Goal: Task Accomplishment & Management: Contribute content

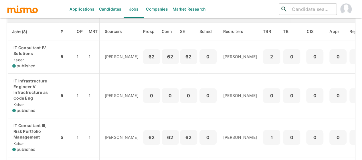
scroll to position [86, 0]
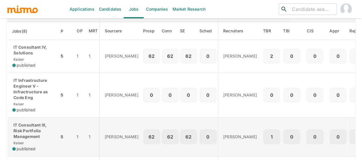
click at [34, 124] on p "IT Consultant III, Risk Portfolio Management" at bounding box center [33, 130] width 42 height 17
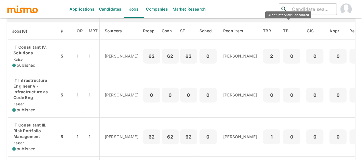
click at [297, 11] on div "Client Interview Scheduled" at bounding box center [288, 14] width 46 height 7
click at [298, 8] on input "search" at bounding box center [311, 9] width 45 height 8
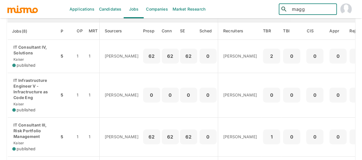
type input "magga"
click at [299, 26] on div "Maggalli Vargas (Costa Rica)" at bounding box center [308, 28] width 58 height 22
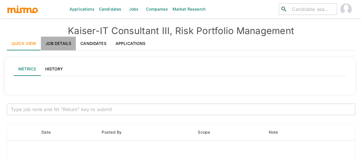
click at [58, 45] on link "Job Details" at bounding box center [58, 44] width 35 height 14
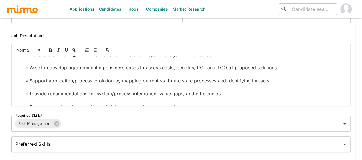
scroll to position [400, 0]
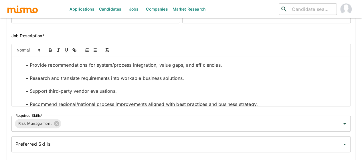
drag, startPoint x: 41, startPoint y: 65, endPoint x: 214, endPoint y: 65, distance: 172.5
click at [214, 3] on span "Develop metrics, reports, and dashboards documenting certification program stat…" at bounding box center [123, 0] width 186 height 6
click at [54, 29] on span "Adhere to Kaiser Permanente SDLC and project management standards." at bounding box center [121, 26] width 183 height 6
drag, startPoint x: 43, startPoint y: 96, endPoint x: 180, endPoint y: 98, distance: 137.6
click at [180, 29] on span "Adhere to Kaiser Permanente SDLC and project management standards." at bounding box center [121, 26] width 183 height 6
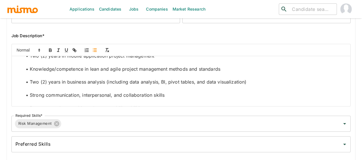
scroll to position [601, 0]
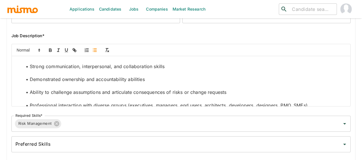
drag, startPoint x: 47, startPoint y: 83, endPoint x: 156, endPoint y: 89, distance: 108.9
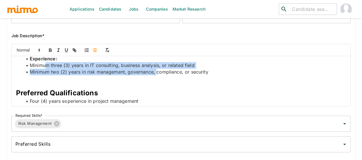
scroll to position [515, 0]
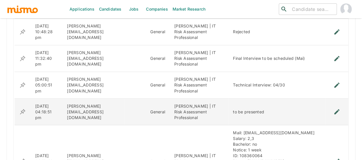
scroll to position [450, 0]
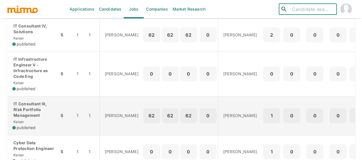
scroll to position [114, 0]
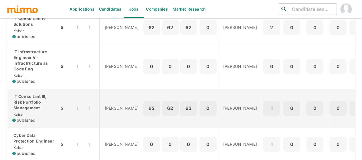
click at [31, 102] on p "IT Consultant III, Risk Portfolio Management" at bounding box center [33, 102] width 42 height 17
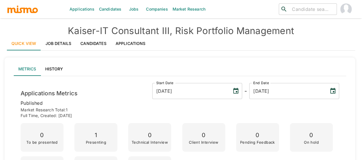
click at [60, 43] on link "Job Details" at bounding box center [58, 44] width 35 height 14
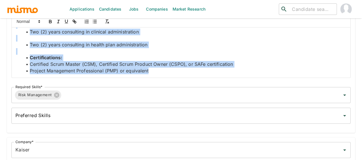
scroll to position [951, 0]
drag, startPoint x: 17, startPoint y: 32, endPoint x: 209, endPoint y: 80, distance: 198.7
click at [209, 80] on div "Job Outside URL IT Consultant III, Risk Portfolio Management Job Outside URL Jo…" at bounding box center [179, 19] width 344 height 214
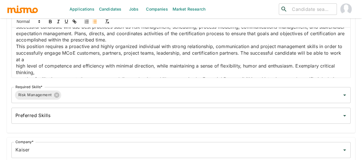
scroll to position [0, 0]
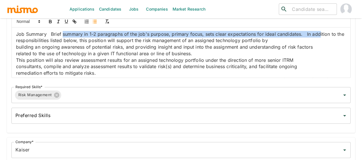
drag, startPoint x: 58, startPoint y: 34, endPoint x: 106, endPoint y: 40, distance: 48.9
click at [106, 40] on p "Job Summary Brief summary in 1-2 paragraphs of the job's purpose, primary focus…" at bounding box center [181, 37] width 330 height 13
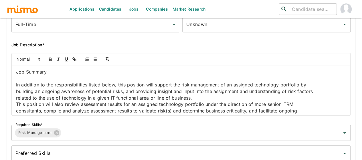
scroll to position [114, 0]
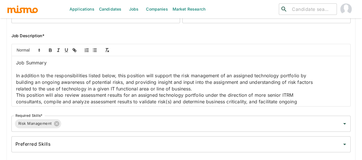
click at [18, 86] on p "building an ongoing awareness of potential risks, and providing insight and inp…" at bounding box center [181, 82] width 330 height 7
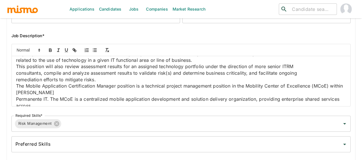
click at [17, 76] on p "consultants, compile and analyze assessment results to validate risk(s) and det…" at bounding box center [181, 73] width 330 height 7
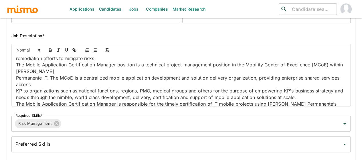
scroll to position [57, 0]
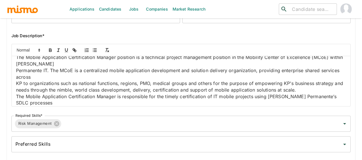
click at [17, 80] on p "Permanente IT. The MCoE is a centralized mobile application development and sol…" at bounding box center [181, 73] width 330 height 13
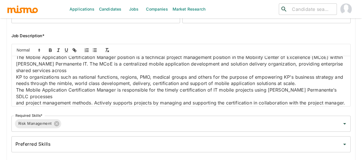
click at [18, 80] on p "KP to organizations such as national functions, regions, PMO, medical groups an…" at bounding box center [181, 77] width 330 height 7
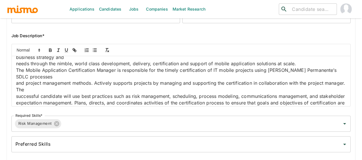
scroll to position [86, 0]
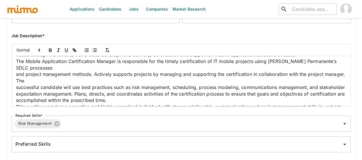
click at [17, 84] on p "and project management methods. Actively supports projects by managing and supp…" at bounding box center [181, 77] width 330 height 13
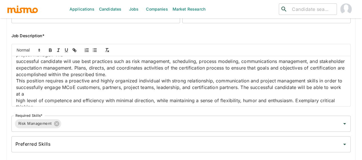
scroll to position [114, 0]
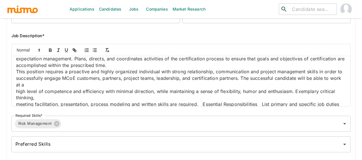
click at [17, 55] on p "successful candidate will use best practices such as risk management, schedulin…" at bounding box center [181, 52] width 330 height 7
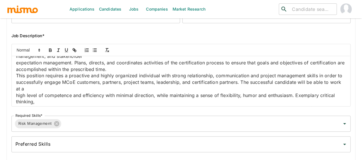
scroll to position [118, 0]
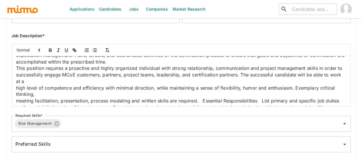
click at [17, 59] on p "expectation management. Plans, directs, and coordinates activities of the certi…" at bounding box center [181, 55] width 330 height 7
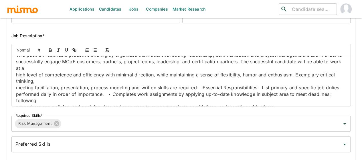
scroll to position [160, 0]
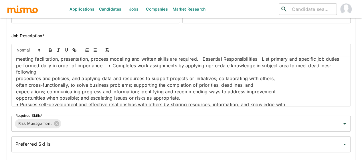
click at [17, 43] on p "successfully engage MCoE customers, partners, project teams, leadership, and ce…" at bounding box center [181, 36] width 330 height 13
click at [17, 56] on p "high level of competence and efficiency with minimal direction, while maintaini…" at bounding box center [181, 49] width 330 height 13
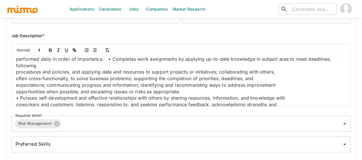
click at [80, 49] on p "This position requires a proactive and highly organized individual with strong …" at bounding box center [181, 36] width 330 height 26
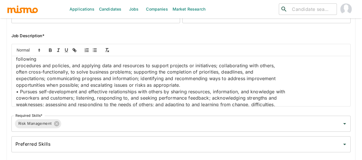
scroll to position [188, 0]
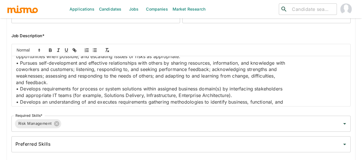
click at [219, 33] on p "This position requires a proactive and highly organized individual with strong …" at bounding box center [181, 14] width 330 height 39
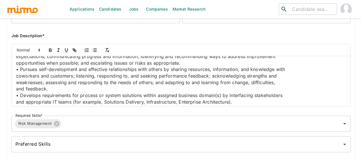
drag, startPoint x: 75, startPoint y: 83, endPoint x: 17, endPoint y: 82, distance: 58.4
click at [17, 40] on p "Essential Responsibilities List primary and specific job duties performed daily…" at bounding box center [181, 33] width 330 height 13
click at [50, 48] on icon "button" at bounding box center [50, 49] width 5 height 5
drag, startPoint x: 80, startPoint y: 80, endPoint x: 54, endPoint y: 103, distance: 34.5
click at [46, 40] on p "Essential Responsibilities List primary and specific job duties performed daily…" at bounding box center [181, 33] width 330 height 13
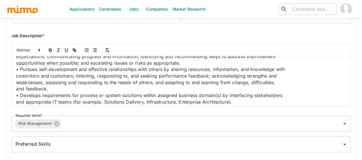
click at [66, 40] on p "• Completes work assignments by applying up-to-date knowledge in subject area t…" at bounding box center [181, 37] width 330 height 7
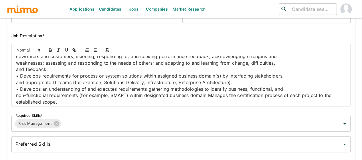
scroll to position [217, 0]
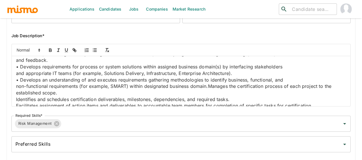
click at [123, 18] on p "• Completes work assignments by applying up-to-date knowledge in subject area t…" at bounding box center [181, 11] width 330 height 13
click at [161, 25] on p "• Completes work assignments by applying up-to-date knowledge in subject area t…" at bounding box center [181, 14] width 330 height 19
click at [84, 31] on p "• Completes work assignments by applying up-to-date knowledge in subject area t…" at bounding box center [181, 18] width 330 height 26
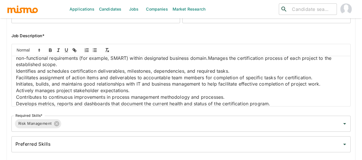
scroll to position [245, 0]
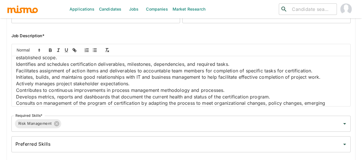
click at [92, 9] on p "• Pursues self-development and effective relationships with others by sharing r…" at bounding box center [181, 6] width 330 height 7
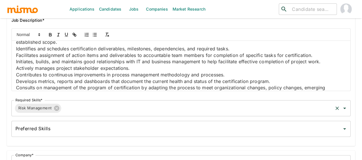
scroll to position [143, 0]
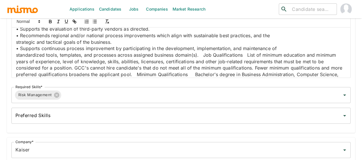
scroll to position [417, 0]
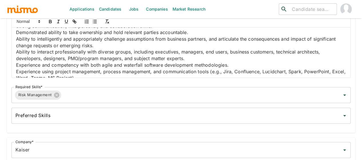
scroll to position [503, 0]
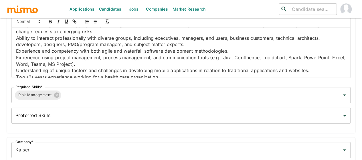
scroll to position [531, 0]
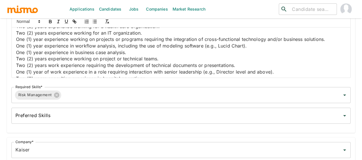
scroll to position [573, 0]
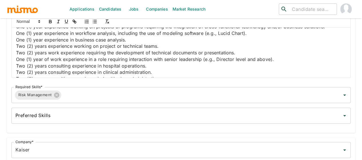
drag, startPoint x: 56, startPoint y: 45, endPoint x: 16, endPoint y: 46, distance: 40.1
click at [51, 20] on icon "button" at bounding box center [50, 21] width 5 height 5
drag, startPoint x: 61, startPoint y: 46, endPoint x: 113, endPoint y: 72, distance: 58.6
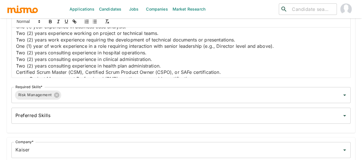
drag, startPoint x: 113, startPoint y: 46, endPoint x: 61, endPoint y: 48, distance: 51.5
click at [49, 22] on icon "button" at bounding box center [50, 21] width 5 height 5
drag, startPoint x: 60, startPoint y: 46, endPoint x: 15, endPoint y: 45, distance: 45.8
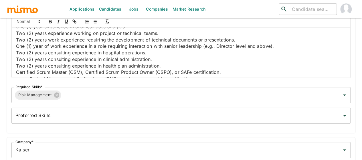
click at [15, 45] on div "Job Summary In addition to the responsibilities listed below, this position wil…" at bounding box center [181, 52] width 338 height 50
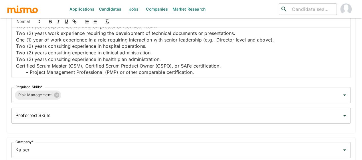
scroll to position [601, 0]
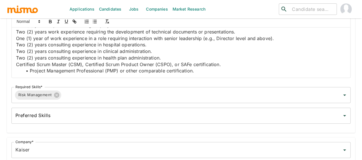
drag, startPoint x: 152, startPoint y: 49, endPoint x: 10, endPoint y: 50, distance: 142.4
click at [10, 50] on div "Job Summary In addition to the responsibilities listed below, this position wil…" at bounding box center [179, 44] width 344 height 67
drag, startPoint x: 69, startPoint y: 57, endPoint x: 13, endPoint y: 58, distance: 55.5
click at [13, 58] on div "Job Summary In addition to the responsibilities listed below, this position wil…" at bounding box center [181, 52] width 338 height 50
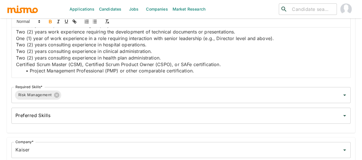
click at [49, 20] on icon "button" at bounding box center [50, 20] width 2 height 1
click at [15, 56] on div "Job Summary In addition to the responsibilities listed below, this position wil…" at bounding box center [181, 52] width 338 height 50
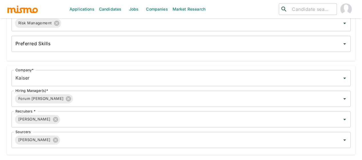
scroll to position [229, 0]
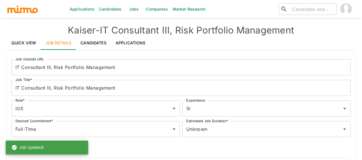
scroll to position [0, 0]
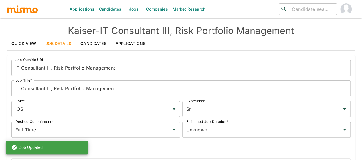
click at [18, 44] on link "Quick View" at bounding box center [24, 44] width 34 height 14
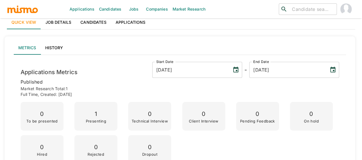
scroll to position [114, 0]
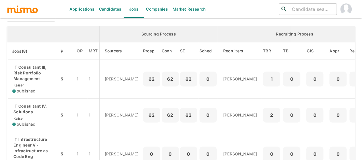
scroll to position [57, 0]
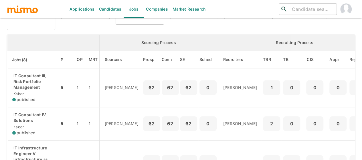
click at [106, 10] on link "Candidates" at bounding box center [110, 9] width 27 height 18
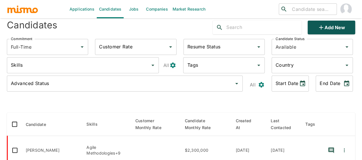
scroll to position [62, 0]
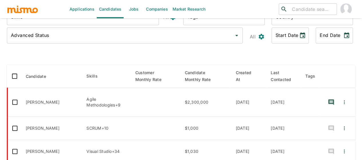
click at [124, 55] on div at bounding box center [181, 55] width 348 height 10
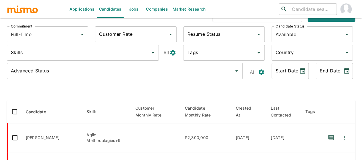
scroll to position [0, 0]
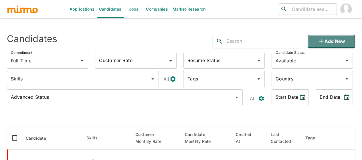
click at [333, 40] on button "Add new" at bounding box center [330, 41] width 47 height 14
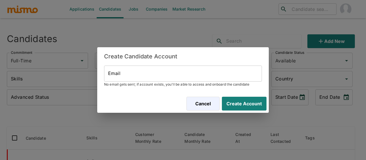
click at [124, 69] on input "Email" at bounding box center [183, 74] width 158 height 16
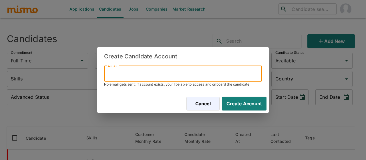
paste input "porrad9@gmail.com"
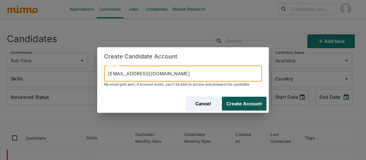
type input "porrad9@gmail.com"
click at [243, 104] on button "Create Account" at bounding box center [243, 104] width 47 height 14
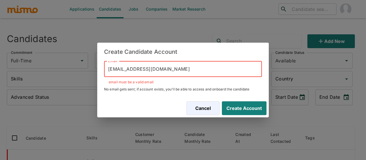
click at [106, 69] on input "porrad9@gmail.com" at bounding box center [183, 69] width 158 height 16
click at [108, 69] on input "porrad9@gmail.com" at bounding box center [183, 69] width 158 height 16
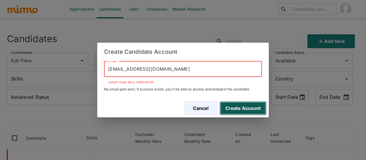
click at [235, 112] on button "Create Account" at bounding box center [243, 108] width 47 height 14
click at [241, 106] on button "Create Account" at bounding box center [243, 108] width 47 height 14
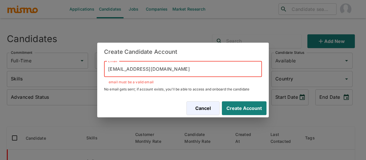
click at [107, 72] on input "porrad9@gmail.com" at bounding box center [183, 69] width 158 height 16
click at [112, 70] on input "porrad9@gmail.com" at bounding box center [183, 69] width 158 height 16
click at [107, 70] on input "porrad9@gmail.com" at bounding box center [183, 69] width 158 height 16
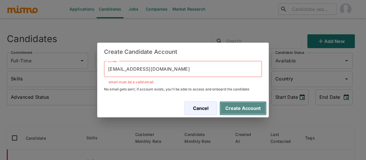
click at [237, 110] on button "Create Account" at bounding box center [243, 108] width 47 height 14
click at [250, 112] on button "Create Account" at bounding box center [243, 108] width 47 height 14
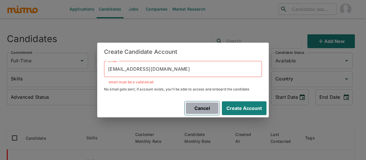
drag, startPoint x: 195, startPoint y: 107, endPoint x: 136, endPoint y: 83, distance: 63.5
click at [195, 107] on button "Cancel" at bounding box center [202, 108] width 35 height 14
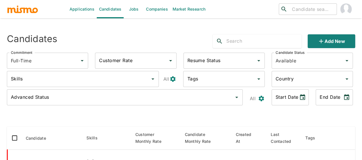
click at [81, 12] on link "Applications" at bounding box center [81, 9] width 29 height 18
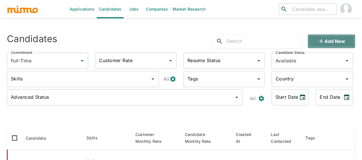
click at [324, 41] on icon "button" at bounding box center [320, 41] width 7 height 7
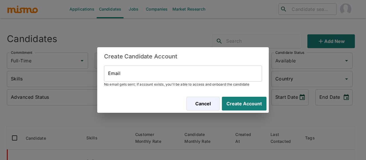
click at [109, 75] on input "Email" at bounding box center [183, 74] width 158 height 16
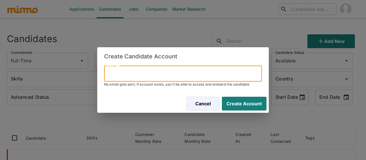
paste input "[EMAIL_ADDRESS][DOMAIN_NAME]"
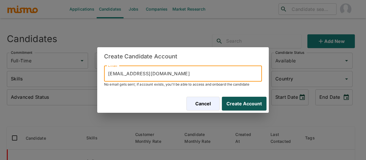
type input "[EMAIL_ADDRESS][DOMAIN_NAME]"
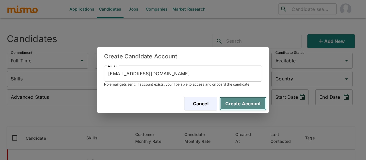
click at [237, 103] on button "Create Account" at bounding box center [243, 104] width 47 height 14
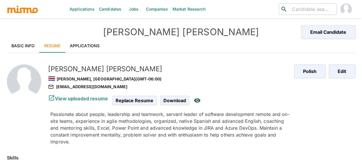
click at [17, 43] on link "Basic Info" at bounding box center [23, 46] width 33 height 14
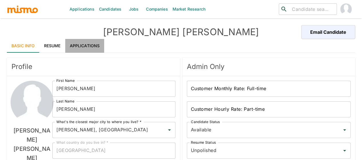
click at [84, 46] on link "Applications" at bounding box center [84, 46] width 39 height 14
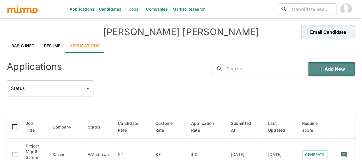
click at [332, 70] on button "Add new" at bounding box center [330, 69] width 47 height 14
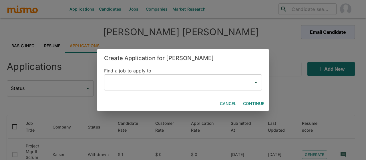
click at [116, 84] on input "text" at bounding box center [179, 82] width 144 height 11
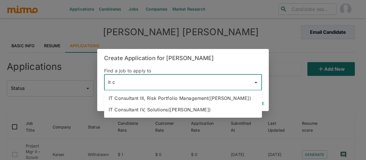
click at [137, 97] on li "IT Consultant III, Risk Portfolio Management([PERSON_NAME])" at bounding box center [183, 97] width 158 height 11
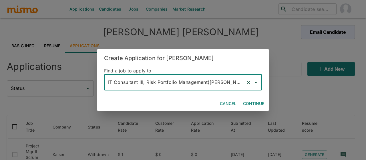
type input "IT Consultant III, Risk Portfolio Management([PERSON_NAME])"
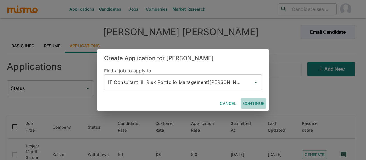
click at [250, 103] on button "Continue" at bounding box center [254, 103] width 26 height 11
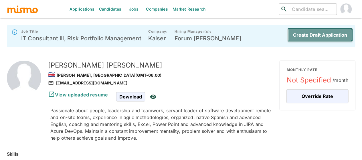
click at [333, 36] on button "Create Draft Application" at bounding box center [320, 35] width 66 height 14
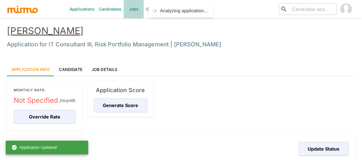
click at [133, 11] on link "Jobs" at bounding box center [134, 9] width 20 height 18
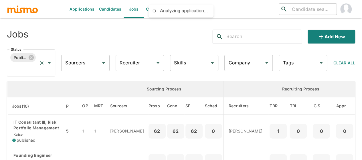
click at [50, 64] on icon "Open" at bounding box center [49, 62] width 7 height 7
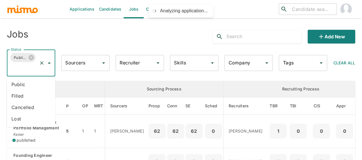
click at [23, 82] on li "Public" at bounding box center [31, 84] width 48 height 11
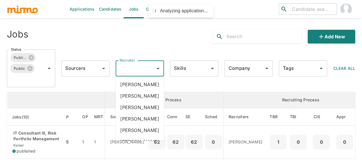
click at [129, 67] on input "Recruiter" at bounding box center [135, 68] width 35 height 11
type input "mai"
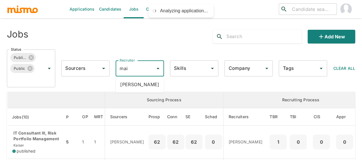
click at [128, 84] on li "Maia Reyes" at bounding box center [140, 84] width 48 height 11
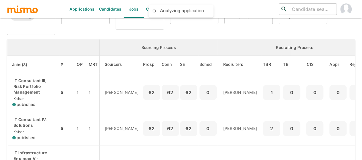
scroll to position [57, 0]
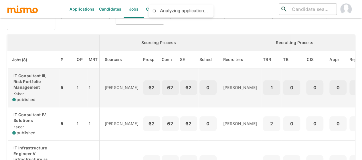
click at [29, 90] on div "IT Consultant III, Risk Portfolio Management Kaiser published" at bounding box center [33, 87] width 42 height 29
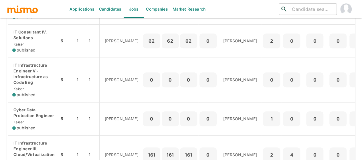
scroll to position [0, 0]
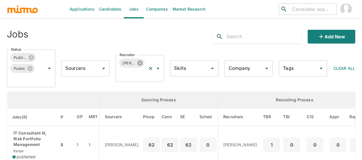
click at [138, 62] on icon at bounding box center [139, 62] width 5 height 5
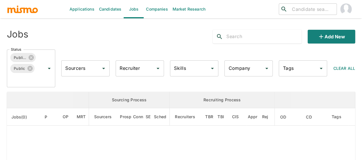
click at [131, 68] on input "Recruiter" at bounding box center [135, 68] width 35 height 11
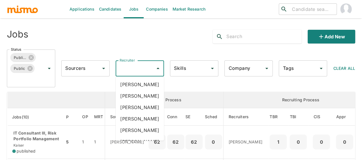
click at [131, 68] on input "Recruiter" at bounding box center [135, 68] width 35 height 11
type input "pao"
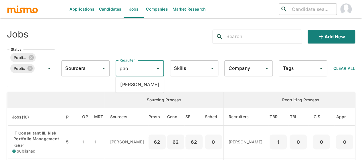
click at [138, 84] on li "Paola Pacheco" at bounding box center [140, 84] width 48 height 11
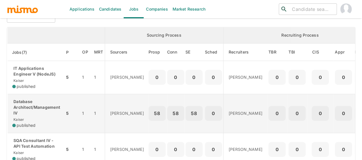
scroll to position [86, 0]
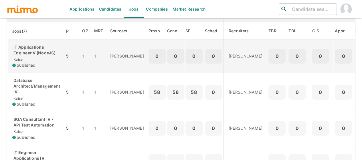
click at [36, 59] on div "IT Applications Engineer V (NodeJS) Kaiser published" at bounding box center [36, 56] width 48 height 24
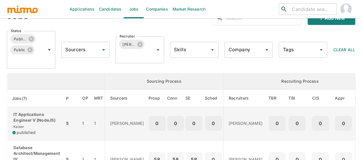
scroll to position [0, 0]
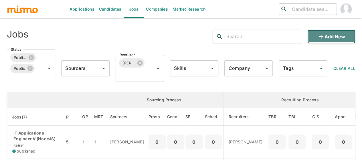
click at [319, 39] on icon "button" at bounding box center [320, 36] width 7 height 7
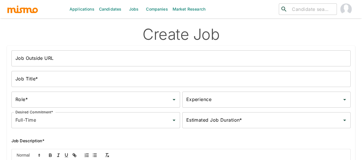
scroll to position [86, 0]
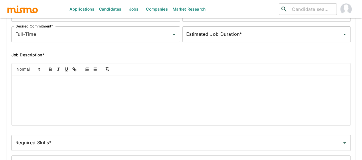
click at [45, 92] on div at bounding box center [181, 100] width 338 height 50
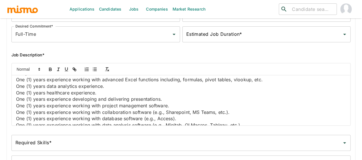
scroll to position [0, 0]
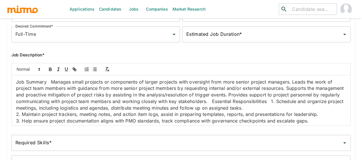
click at [57, 83] on p "Job Summary Manages small projects or components of larger projects with oversi…" at bounding box center [181, 95] width 330 height 33
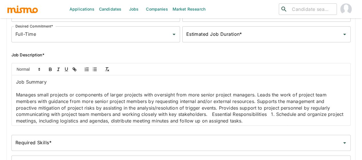
drag, startPoint x: 62, startPoint y: 86, endPoint x: 19, endPoint y: 80, distance: 43.3
click at [19, 80] on div "Job Summary Manages small projects or components of larger projects with oversi…" at bounding box center [181, 100] width 338 height 50
click at [50, 71] on icon "button" at bounding box center [50, 69] width 2 height 1
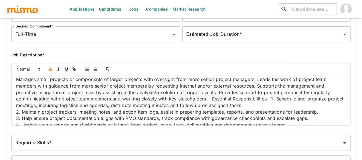
scroll to position [29, 0]
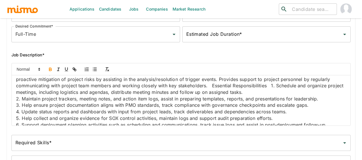
click at [136, 96] on p "Manages small projects or components of larger projects with oversight from mor…" at bounding box center [181, 79] width 330 height 33
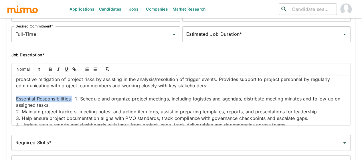
drag, startPoint x: 72, startPoint y: 113, endPoint x: 16, endPoint y: 114, distance: 55.5
click at [16, 108] on p "Essential Responsibilities 1. Schedule and organize project meetings, including…" at bounding box center [181, 102] width 330 height 13
click at [51, 69] on icon "button" at bounding box center [50, 68] width 2 height 1
click at [78, 108] on p "Essential Responsibilities 1. Schedule and organize project meetings, including…" at bounding box center [181, 102] width 330 height 13
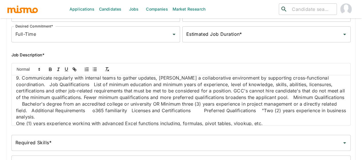
scroll to position [143, 0]
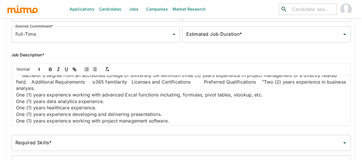
click at [147, 92] on p "9. Communicate regularly with internal teams to gather updates, foster a collab…" at bounding box center [181, 68] width 330 height 45
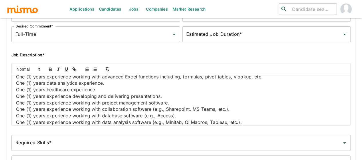
scroll to position [176, 0]
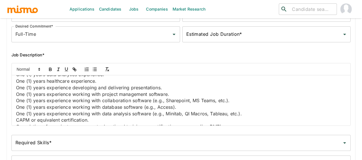
drag, startPoint x: 113, startPoint y: 122, endPoint x: 6, endPoint y: 98, distance: 109.0
click at [6, 98] on div "Job Outside URL Job Outside URL Job Title* Job Title* Role* Role* Experience Ex…" at bounding box center [178, 67] width 353 height 225
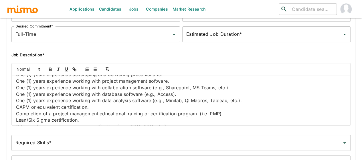
drag, startPoint x: 68, startPoint y: 98, endPoint x: 14, endPoint y: 98, distance: 53.5
click at [14, 98] on div "Job Summary Manages small projects or components of larger projects with oversi…" at bounding box center [181, 100] width 338 height 50
click at [50, 70] on icon "button" at bounding box center [50, 69] width 5 height 5
click at [70, 32] on p at bounding box center [181, 29] width 330 height 7
click at [72, 52] on p "Minimum Qualifications Bachelor's degree from an accredited college or universi…" at bounding box center [181, 41] width 330 height 19
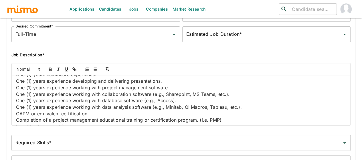
click at [153, 58] on p "Bachelor's degree from an accredited college or university OR Minimum three (3)…" at bounding box center [181, 48] width 330 height 19
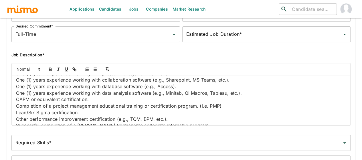
scroll to position [205, 0]
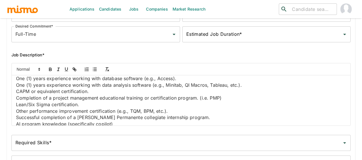
drag, startPoint x: 76, startPoint y: 94, endPoint x: 77, endPoint y: 100, distance: 6.7
click at [76, 36] on p "Additional Requirements o365 familiarity Licenses and Certifications Preferred …" at bounding box center [181, 29] width 330 height 13
click at [54, 36] on p "o365 familiarity Licenses and Certifications Preferred Qualifications "Two (2) …" at bounding box center [181, 33] width 330 height 7
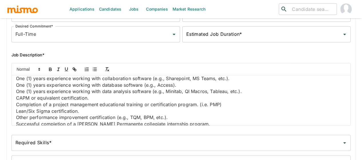
drag, startPoint x: 88, startPoint y: 106, endPoint x: 11, endPoint y: 107, distance: 76.7
click at [12, 107] on div "Job Summary Manages small projects or components of larger projects with oversi…" at bounding box center [181, 100] width 338 height 50
drag, startPoint x: 71, startPoint y: 107, endPoint x: 13, endPoint y: 106, distance: 58.4
click at [13, 106] on div "Job Summary Manages small projects or components of larger projects with oversi…" at bounding box center [181, 100] width 338 height 50
click at [50, 70] on icon "button" at bounding box center [50, 69] width 5 height 5
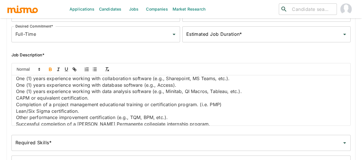
click at [78, 43] on p "Preferred Qualifications "Two (2) years experience in business analysis." at bounding box center [181, 39] width 330 height 7
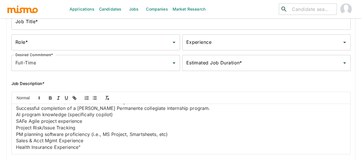
scroll to position [114, 0]
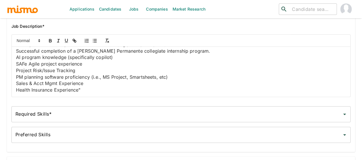
click at [32, 118] on div "Required Skills* Required Skills*" at bounding box center [180, 114] width 339 height 16
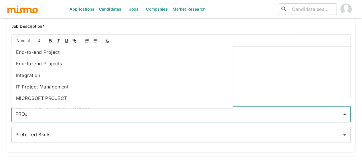
type input "PROJE"
click at [47, 86] on li "IT Project Management" at bounding box center [121, 86] width 221 height 11
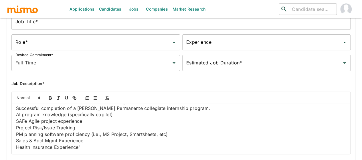
scroll to position [0, 0]
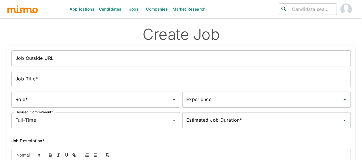
click at [260, 76] on li "Kaiser" at bounding box center [299, 76] width 104 height 11
type input "Kaiser"
type input "FOR"
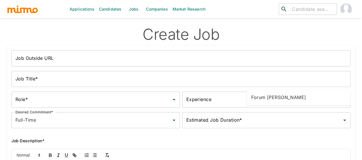
click at [265, 98] on li "Forum Desai" at bounding box center [299, 97] width 104 height 11
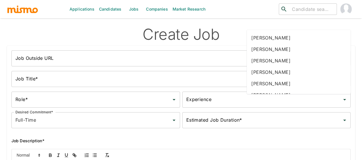
type input "MAI"
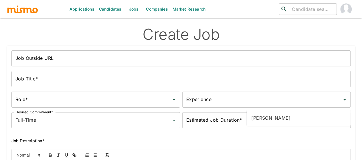
click at [265, 120] on li "[PERSON_NAME]" at bounding box center [299, 117] width 104 height 11
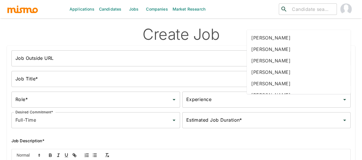
type input "PAO"
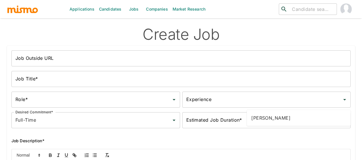
click at [273, 115] on li "[PERSON_NAME]" at bounding box center [299, 117] width 104 height 11
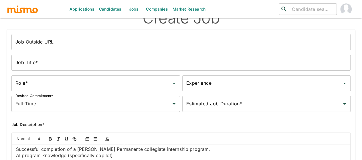
scroll to position [29, 0]
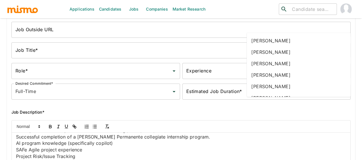
scroll to position [57, 0]
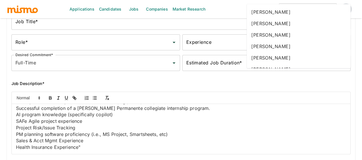
type input "[PERSON_NAME]"
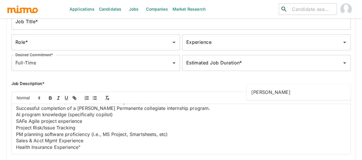
click at [275, 91] on li "[PERSON_NAME]" at bounding box center [299, 91] width 104 height 11
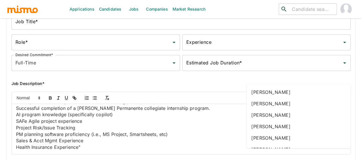
type input "GAB"
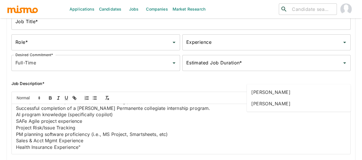
click at [289, 93] on li "[PERSON_NAME]" at bounding box center [299, 91] width 104 height 11
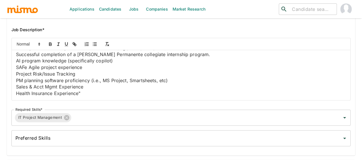
scroll to position [143, 0]
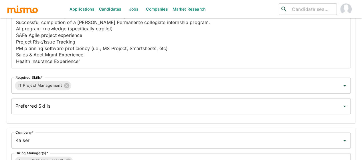
type input "2026-09-26"
type input "2026-02-23"
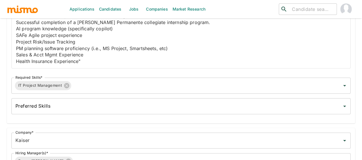
type input "[DATE]"
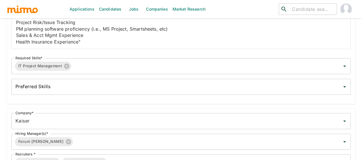
scroll to position [172, 0]
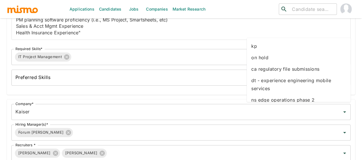
drag, startPoint x: 255, startPoint y: 50, endPoint x: 246, endPoint y: 51, distance: 9.2
click at [255, 50] on li "kp" at bounding box center [299, 45] width 104 height 11
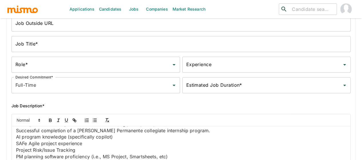
scroll to position [0, 0]
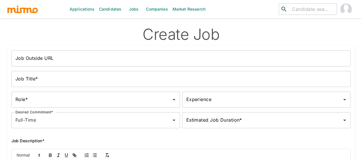
click at [37, 57] on input "Job Outside URL" at bounding box center [180, 58] width 339 height 16
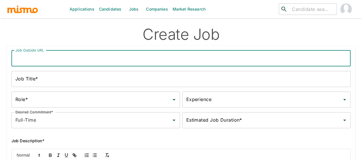
paste input "Project Manager II"
type input "Project Manager II"
click at [43, 78] on input "Job Title*" at bounding box center [180, 79] width 339 height 16
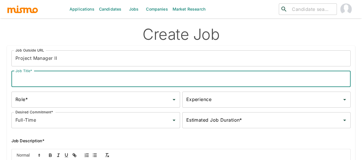
paste input "Project Manager II"
type input "Project Manager II"
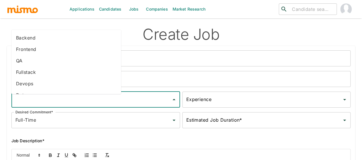
click at [43, 103] on input "Role*" at bounding box center [91, 99] width 155 height 11
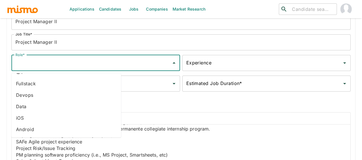
scroll to position [29, 0]
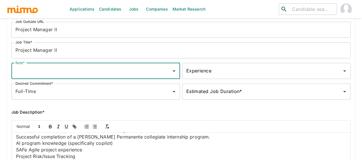
click at [29, 71] on input "Role*" at bounding box center [91, 71] width 155 height 11
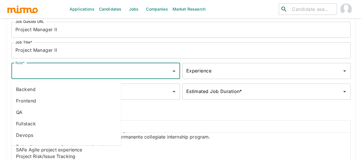
click at [30, 75] on input "Role*" at bounding box center [91, 71] width 155 height 11
click at [30, 87] on li "Backend" at bounding box center [66, 89] width 110 height 11
type input "Backend"
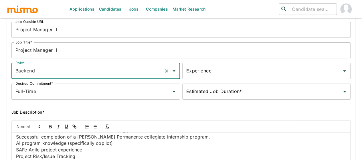
click at [185, 71] on input "Experience" at bounding box center [262, 71] width 155 height 11
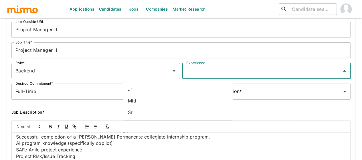
click at [140, 91] on li "Jr" at bounding box center [178, 89] width 110 height 11
type input "Jr"
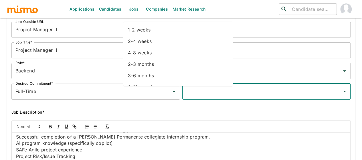
click at [182, 90] on div "Estimated Job Duration* Estimated Job Duration*" at bounding box center [266, 92] width 168 height 16
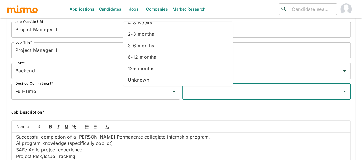
scroll to position [32, 0]
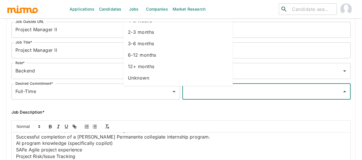
click at [144, 77] on li "Unknown" at bounding box center [178, 77] width 110 height 11
type input "Unknown"
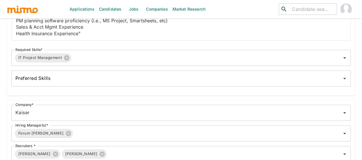
scroll to position [188, 0]
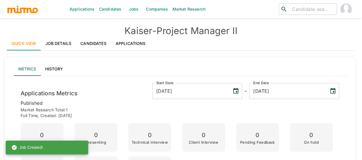
click at [132, 8] on link "Jobs" at bounding box center [134, 9] width 20 height 18
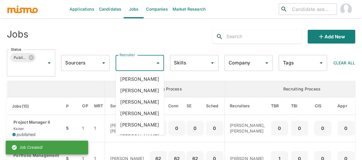
click at [143, 65] on input "Recruiter" at bounding box center [135, 62] width 35 height 11
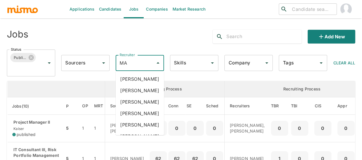
type input "MAI"
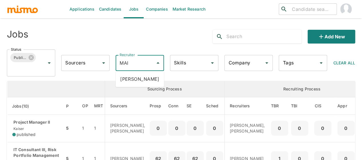
click at [142, 73] on ul "[PERSON_NAME]" at bounding box center [140, 79] width 48 height 16
click at [139, 77] on li "[PERSON_NAME]" at bounding box center [140, 78] width 48 height 11
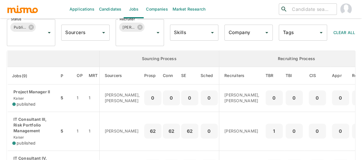
scroll to position [57, 0]
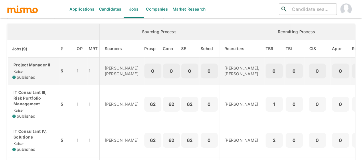
click at [36, 74] on div "Project Manager II Kaiser published" at bounding box center [33, 71] width 42 height 18
click at [39, 67] on p "Project Manager II" at bounding box center [33, 65] width 42 height 6
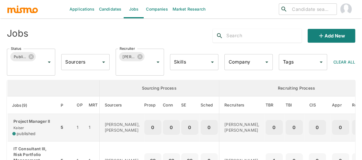
scroll to position [0, 0]
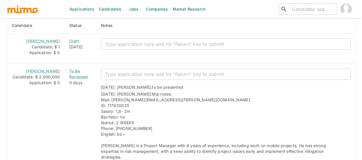
scroll to position [744, 0]
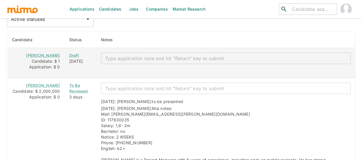
click at [120, 55] on textarea "enhanced table" at bounding box center [225, 58] width 241 height 7
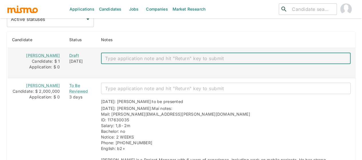
paste textarea "Mai notes: Mail: [EMAIL_ADDRESS][DOMAIN_NAME] Salary: 1,6- 1,7 Bachelor: no Not…"
type textarea "Mai notes: Mail: [EMAIL_ADDRESS][DOMAIN_NAME] Salary: 1,6- 1,7 Bachelor: no Not…"
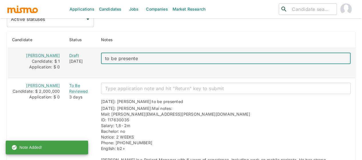
type textarea "to be presented"
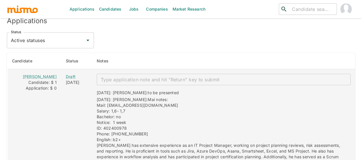
scroll to position [708, 0]
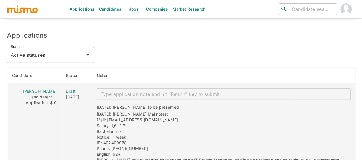
click at [38, 89] on link "[PERSON_NAME]" at bounding box center [40, 91] width 34 height 5
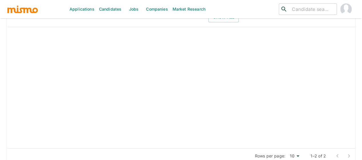
scroll to position [1023, 0]
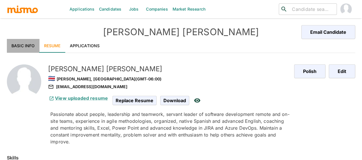
click at [13, 49] on link "Basic Info" at bounding box center [23, 46] width 33 height 14
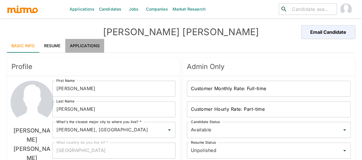
click at [90, 47] on link "Applications" at bounding box center [84, 46] width 39 height 14
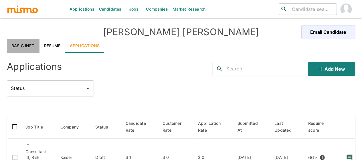
click at [17, 45] on link "Basic Info" at bounding box center [23, 46] width 33 height 14
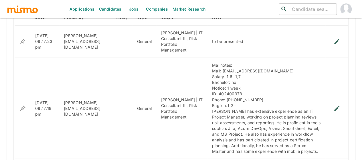
scroll to position [458, 0]
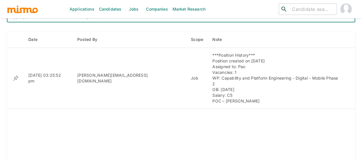
scroll to position [235, 0]
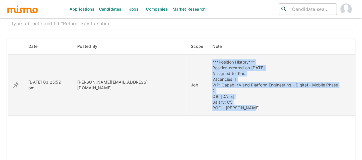
drag, startPoint x: 224, startPoint y: 100, endPoint x: 184, endPoint y: 63, distance: 55.5
click at [208, 63] on td "***Position History*** Position created on [DATE] Assigned to: Pao Vacancies: 1…" at bounding box center [277, 85] width 138 height 61
copy div "***Position History*** Position created on [DATE] Assigned to: Pao Vacancies: 1…"
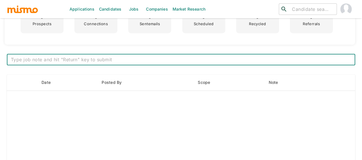
scroll to position [200, 0]
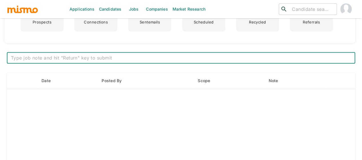
click at [102, 58] on textarea at bounding box center [181, 58] width 340 height 7
paste textarea "***Position History*** Position created on [DATE] Assigned to: Mai, Pao Vacanci…"
type textarea "***Position History*** Position created on [DATE] Assigned to: Mai, Pao Vacanci…"
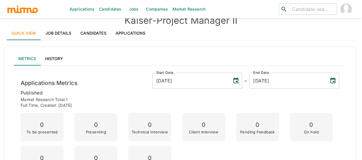
scroll to position [0, 0]
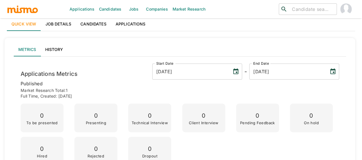
scroll to position [29, 0]
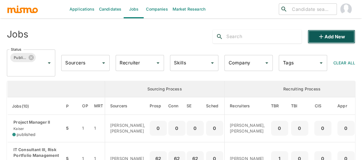
click at [330, 34] on button "Add new" at bounding box center [330, 37] width 47 height 14
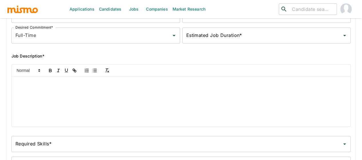
scroll to position [86, 0]
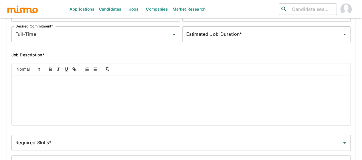
click at [22, 92] on div at bounding box center [181, 100] width 338 height 50
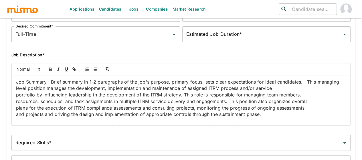
scroll to position [765, 0]
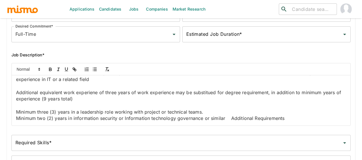
type input "[DATE]"
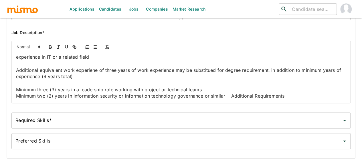
scroll to position [166, 0]
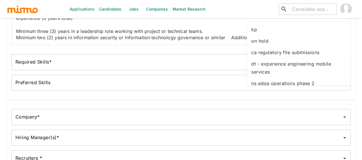
click at [255, 31] on li "kp" at bounding box center [299, 29] width 104 height 11
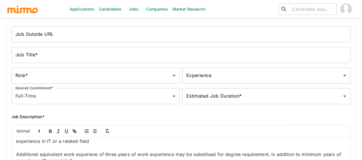
scroll to position [23, 0]
click at [261, 51] on li "Kaiser" at bounding box center [299, 52] width 104 height 11
type input "Kaiser"
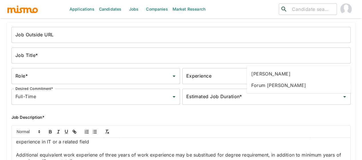
type input "for"
click at [262, 76] on li "Forum Desai" at bounding box center [299, 73] width 104 height 11
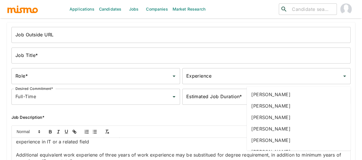
type input "mai"
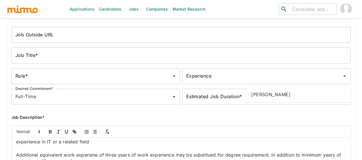
click at [268, 91] on li "[PERSON_NAME]" at bounding box center [299, 94] width 104 height 11
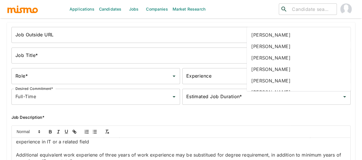
type input "gab"
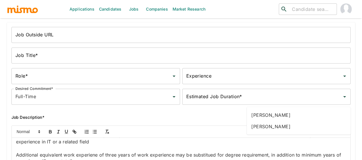
click at [259, 115] on li "[PERSON_NAME]" at bounding box center [299, 114] width 104 height 11
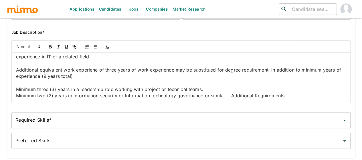
scroll to position [109, 0]
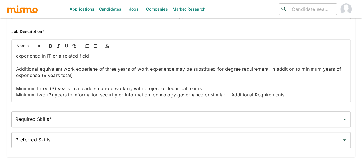
click at [18, 125] on input "Required Skills*" at bounding box center [176, 119] width 325 height 11
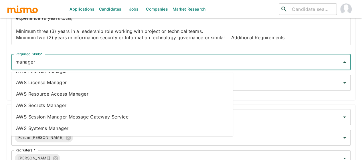
scroll to position [0, 0]
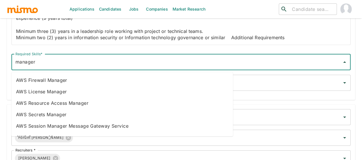
type input "manager"
click at [0, 78] on div "Job Outside URL Job Outside URL Job Title* Job Title* Role* Role* Experience Ex…" at bounding box center [177, 127] width 355 height 511
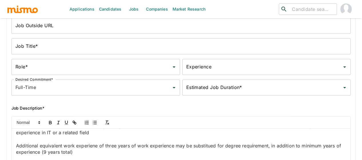
scroll to position [23, 0]
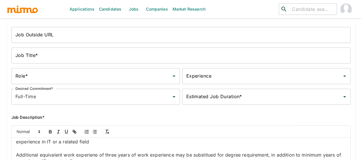
click at [34, 39] on input "Job Outside URL" at bounding box center [180, 35] width 339 height 16
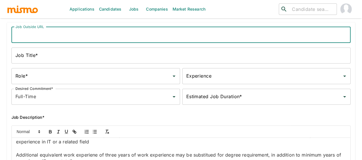
paste input "Mgr ITRM CAAS - Cyber Security Testing Services"
type input "Mgr ITRM CAAS - Cyber Security Testing Services"
click at [38, 58] on input "Job Title*" at bounding box center [180, 55] width 339 height 16
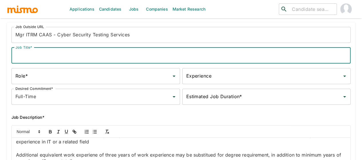
paste input "Mgr ITRM CAAS - Cyber Security Testing Services"
type input "Mgr ITRM CAAS - Cyber Security Testing Services"
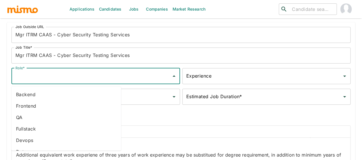
click at [41, 80] on input "Role*" at bounding box center [91, 76] width 155 height 11
click at [38, 92] on li "Backend" at bounding box center [66, 94] width 110 height 11
type input "Backend"
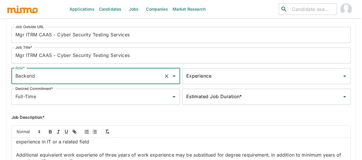
click at [182, 76] on div "Experience Experience" at bounding box center [266, 76] width 168 height 16
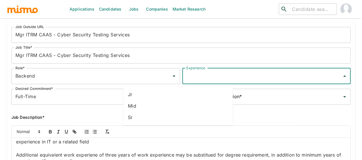
click at [138, 116] on li "Sr" at bounding box center [178, 117] width 110 height 11
type input "Sr"
click at [185, 101] on input "Estimated Job Duration*" at bounding box center [262, 96] width 155 height 11
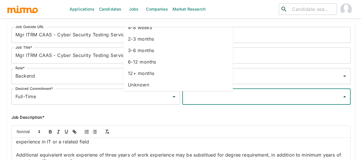
scroll to position [32, 0]
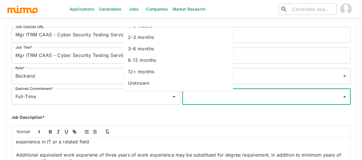
click at [152, 78] on li "Unknown" at bounding box center [178, 83] width 110 height 11
type input "Unknown"
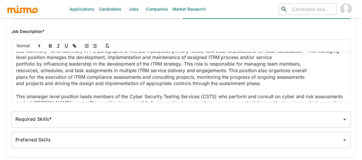
scroll to position [0, 0]
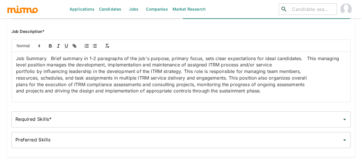
click at [56, 60] on p "Job Summary Brief summary in 1-2 paragraphs of the job's purpose, primary focus…" at bounding box center [181, 61] width 330 height 13
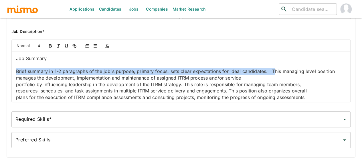
drag, startPoint x: 65, startPoint y: 79, endPoint x: 16, endPoint y: 74, distance: 49.2
click at [16, 73] on p "Brief summary in 1-2 paragraphs of the job's purpose, primary focus, sets clear…" at bounding box center [181, 74] width 330 height 13
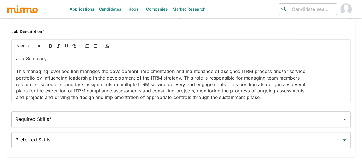
click at [105, 75] on p "This managing level position manages the development, implementation and mainte…" at bounding box center [181, 71] width 330 height 7
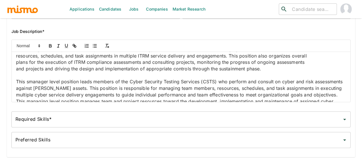
click at [130, 59] on p "resources, schedules, and task assignments in multiple ITRM service delivery an…" at bounding box center [181, 56] width 330 height 7
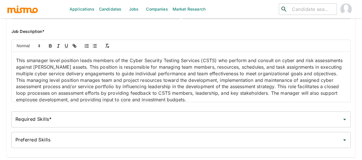
scroll to position [57, 0]
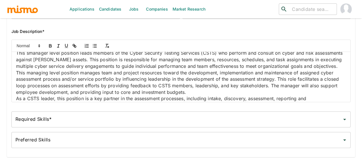
click at [30, 74] on p "This smanager level position leads members of the Cyber Security Testing Servic…" at bounding box center [181, 72] width 330 height 45
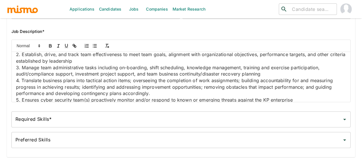
scroll to position [143, 0]
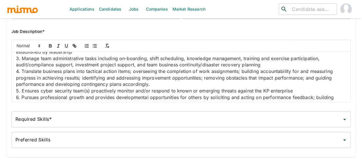
click at [176, 42] on p "As a CSTS leader, this position is a key partner in the assessment processes, i…" at bounding box center [181, 25] width 330 height 33
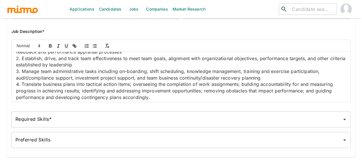
drag, startPoint x: 72, startPoint y: 92, endPoint x: 23, endPoint y: 76, distance: 51.9
click at [15, 91] on div "Job Summary This managing level position manages the development, implementatio…" at bounding box center [181, 77] width 338 height 50
click at [50, 47] on icon "button" at bounding box center [50, 46] width 2 height 1
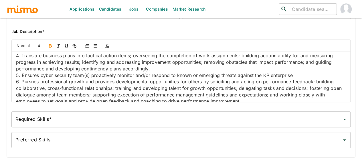
click at [64, 13] on strong "Essential Responsibilities" at bounding box center [45, 10] width 58 height 6
drag, startPoint x: 78, startPoint y: 63, endPoint x: 46, endPoint y: 68, distance: 32.2
click at [46, 26] on p "Essential Responsibilities List primary and specific job duties performed daily…" at bounding box center [181, 16] width 330 height 19
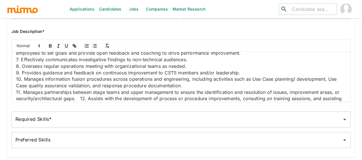
scroll to position [229, 0]
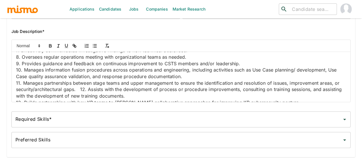
click at [31, 122] on div "Required Skills* Required Skills*" at bounding box center [180, 119] width 339 height 16
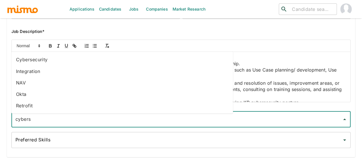
type input "cyberse"
click at [41, 59] on li "Cybersecurity" at bounding box center [121, 59] width 221 height 11
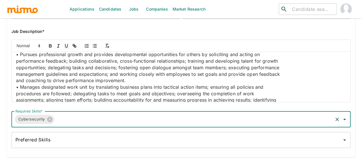
scroll to position [343, 0]
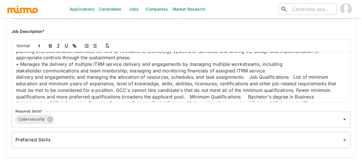
scroll to position [458, 0]
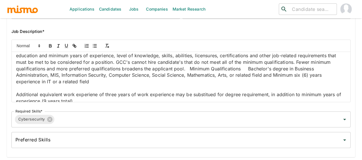
scroll to position [486, 0]
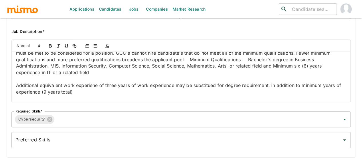
drag, startPoint x: 144, startPoint y: 68, endPoint x: 146, endPoint y: 74, distance: 5.9
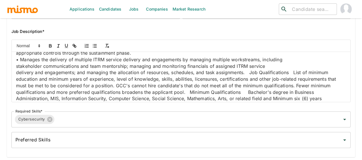
scroll to position [482, 0]
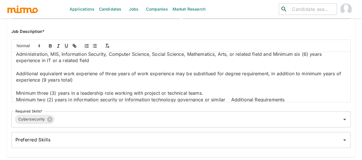
scroll to position [501, 0]
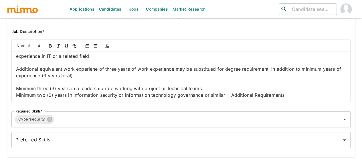
scroll to position [519, 0]
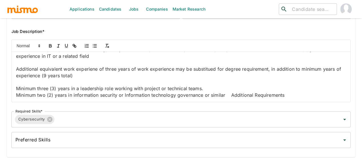
click at [107, 14] on p "• Manages the delivery of multiple ITRM service delivery and engagements by man…" at bounding box center [181, 10] width 330 height 7
click at [134, 20] on p "• Manages the delivery of multiple ITRM service delivery and engagements by man…" at bounding box center [181, 13] width 330 height 13
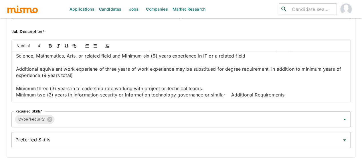
click at [156, 59] on p "• Manages the delivery of multiple ITRM service delivery and engagements by man…" at bounding box center [181, 36] width 330 height 45
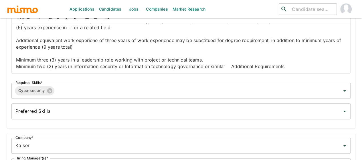
scroll to position [638, 0]
drag, startPoint x: 112, startPoint y: 70, endPoint x: 15, endPoint y: 44, distance: 100.5
click at [15, 44] on div "Job Summary This managing level position manages the development, implementatio…" at bounding box center [181, 48] width 338 height 50
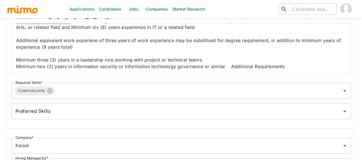
drag, startPoint x: 68, startPoint y: 44, endPoint x: 8, endPoint y: 43, distance: 60.1
click at [8, 43] on div "Job Summary This managing level position manages the development, implementatio…" at bounding box center [179, 39] width 344 height 67
click at [49, 19] on icon "button" at bounding box center [50, 17] width 2 height 1
click at [76, 31] on p "Minimum Qualifications Bachelor's degree in Business Administration, MIS, Infor…" at bounding box center [181, 24] width 330 height 13
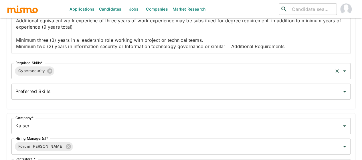
scroll to position [166, 0]
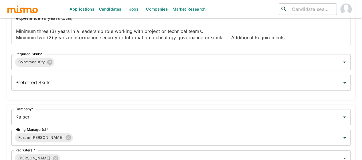
click at [91, 41] on p "Minimum two (2) years in information security or Information technology governa…" at bounding box center [181, 37] width 330 height 7
click at [36, 39] on p "Minimum two (2) years in information security or Information technology governa…" at bounding box center [181, 37] width 330 height 7
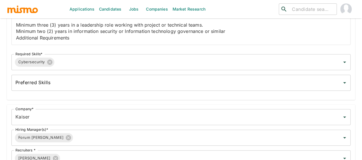
scroll to position [687, 0]
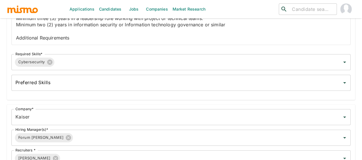
click at [85, 41] on p "Additional Requirements" at bounding box center [181, 38] width 330 height 7
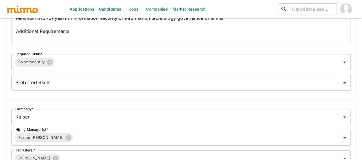
drag, startPoint x: 74, startPoint y: 39, endPoint x: 15, endPoint y: 39, distance: 58.6
click at [15, 39] on div "Job Summary This managing level position manages the development, implementatio…" at bounding box center [181, 20] width 338 height 50
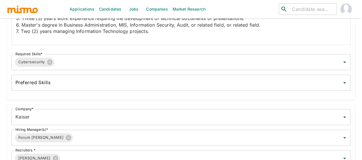
scroll to position [692, 0]
drag, startPoint x: 74, startPoint y: 37, endPoint x: 18, endPoint y: 36, distance: 56.4
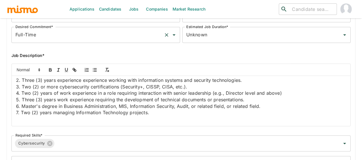
scroll to position [81, 0]
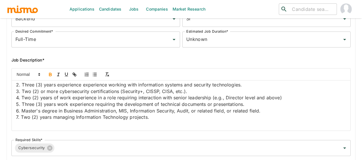
click at [49, 75] on icon "button" at bounding box center [50, 74] width 5 height 5
click at [79, 68] on p "Preferred Qualifications List of nice-to-have skills that are not required, but…" at bounding box center [181, 61] width 330 height 13
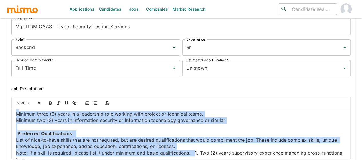
scroll to position [487, 0]
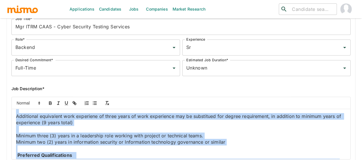
drag, startPoint x: 194, startPoint y: 93, endPoint x: 31, endPoint y: 130, distance: 166.6
click at [31, 130] on div "Job Summary This managing level position manages the development, implementatio…" at bounding box center [181, 134] width 338 height 50
click at [77, 15] on p "• Manages designated work unit by translating business plans into tactical acti…" at bounding box center [181, 2] width 330 height 26
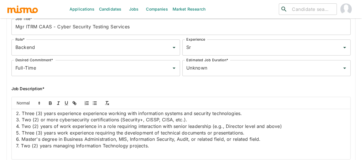
scroll to position [716, 0]
drag, startPoint x: 192, startPoint y: 127, endPoint x: 21, endPoint y: 145, distance: 171.4
click at [15, 136] on div "Job Summary This managing level position manages the development, implementatio…" at bounding box center [181, 134] width 338 height 50
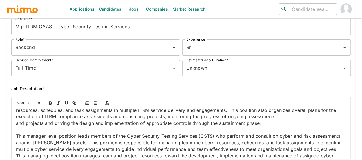
scroll to position [0, 0]
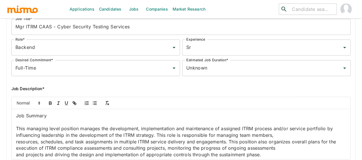
drag, startPoint x: 66, startPoint y: 117, endPoint x: 23, endPoint y: 114, distance: 43.0
click at [12, 116] on div "Job Summary This managing level position manages the development, implementatio…" at bounding box center [181, 134] width 338 height 50
click at [49, 103] on icon "button" at bounding box center [50, 102] width 2 height 1
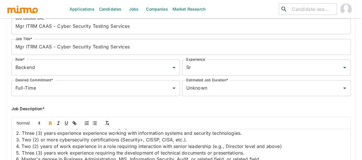
scroll to position [23, 0]
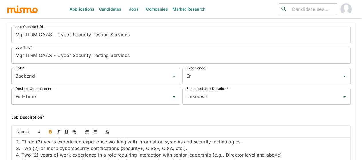
click at [60, 53] on input "Mgr ITRM CAAS - Cyber Security Testing Services" at bounding box center [180, 55] width 339 height 16
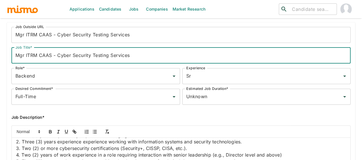
paste input "anager,"
type input "Manager, Cyber Security Testing Services"
click at [66, 37] on input "Mgr ITRM CAAS - Cyber Security Testing Services" at bounding box center [180, 35] width 339 height 16
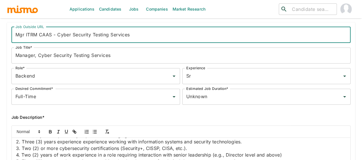
paste input "anager,"
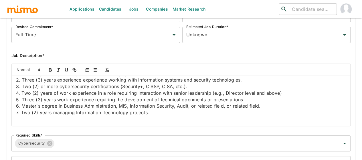
scroll to position [166, 0]
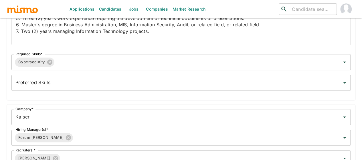
type input "Manager, Cyber Security Testing Services"
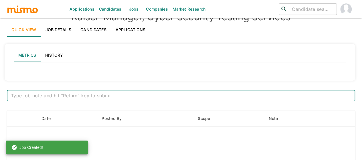
type input "Active statuses"
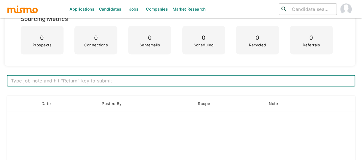
scroll to position [172, 0]
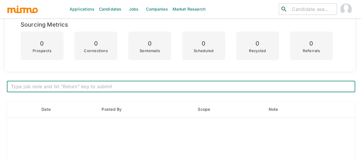
click at [94, 86] on textarea at bounding box center [181, 86] width 340 height 7
paste textarea "***Position History*** Position created on September 26th Assigned to: Mai Vaca…"
type textarea "***Position History*** Position created on September 26th Assigned to: Mai Vaca…"
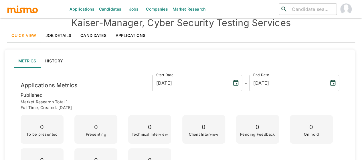
scroll to position [0, 0]
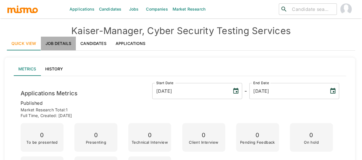
click at [50, 44] on link "Job Details" at bounding box center [58, 44] width 35 height 14
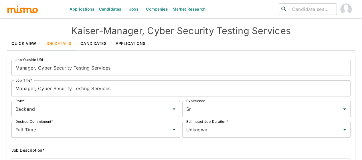
click at [29, 41] on link "Quick View" at bounding box center [24, 44] width 34 height 14
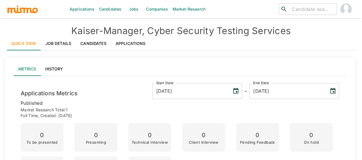
drag, startPoint x: 134, startPoint y: 8, endPoint x: 100, endPoint y: 22, distance: 36.7
click at [134, 8] on link "Jobs" at bounding box center [134, 9] width 20 height 18
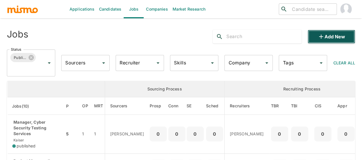
click at [323, 35] on icon "button" at bounding box center [320, 36] width 7 height 7
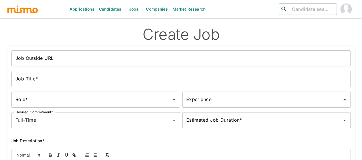
click at [35, 65] on input "Job Outside URL" at bounding box center [180, 58] width 339 height 16
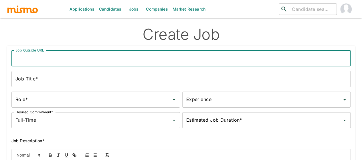
paste input "IS Consultant IV, Application Security"
type input "IS Consultant IV, Application Security"
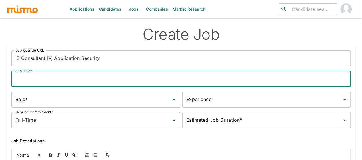
click at [42, 78] on input "Job Title*" at bounding box center [180, 79] width 339 height 16
paste input "IS Consultant IV, Application Security"
type input "IS Consultant IV, Application Security"
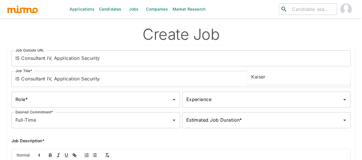
click at [272, 84] on ul "Kaiser" at bounding box center [299, 77] width 104 height 16
click at [273, 78] on li "Kaiser" at bounding box center [299, 76] width 104 height 11
type input "Kaiser"
type input "FOR"
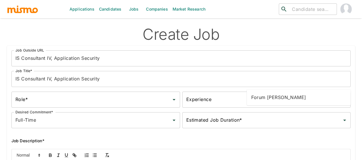
click at [273, 96] on li "Forum [PERSON_NAME]" at bounding box center [299, 97] width 104 height 11
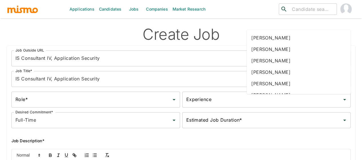
type input "MAI"
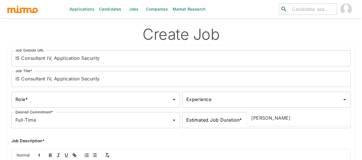
click at [264, 114] on li "[PERSON_NAME]" at bounding box center [299, 117] width 104 height 11
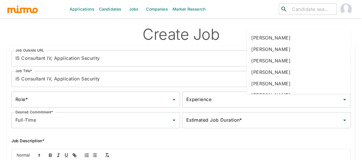
type input "PAO"
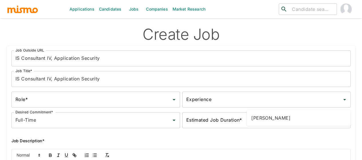
click at [291, 115] on li "Paola Pacheco" at bounding box center [299, 117] width 104 height 11
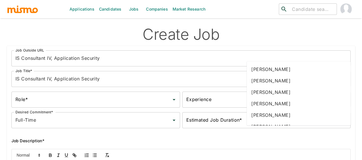
type input "GAB"
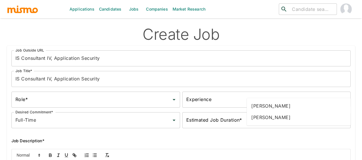
drag, startPoint x: 275, startPoint y: 108, endPoint x: 277, endPoint y: 112, distance: 4.4
click at [275, 108] on li "[PERSON_NAME]" at bounding box center [299, 105] width 104 height 11
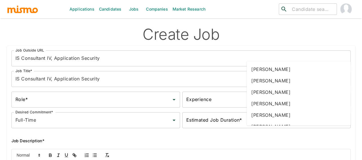
type input "DAN"
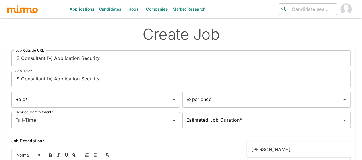
click at [266, 150] on li "Daniela Zito" at bounding box center [299, 149] width 104 height 11
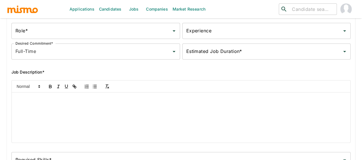
scroll to position [86, 0]
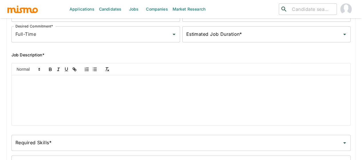
type input "2025-09-26"
type input "[DATE]"
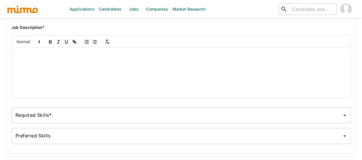
scroll to position [172, 0]
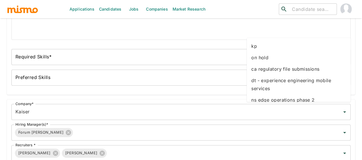
drag, startPoint x: 257, startPoint y: 45, endPoint x: 202, endPoint y: 58, distance: 56.3
click at [257, 45] on li "kp" at bounding box center [299, 45] width 104 height 11
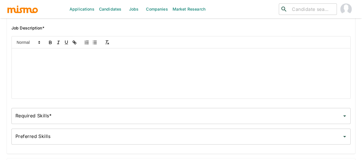
scroll to position [114, 0]
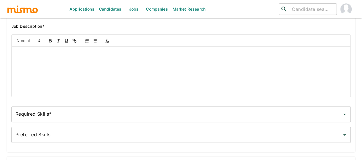
click at [22, 62] on div at bounding box center [181, 72] width 338 height 50
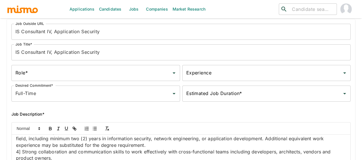
scroll to position [57, 0]
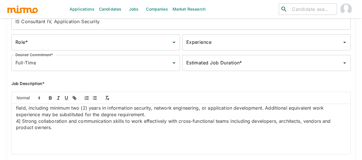
click at [33, 44] on input "Role*" at bounding box center [91, 42] width 155 height 11
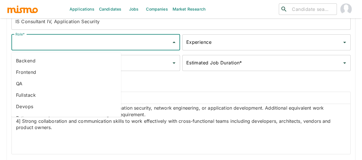
click at [35, 58] on li "Backend" at bounding box center [66, 60] width 110 height 11
type input "Backend"
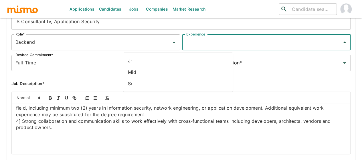
click at [185, 46] on input "Experience" at bounding box center [262, 42] width 155 height 11
click at [136, 80] on li "Sr" at bounding box center [178, 83] width 110 height 11
type input "Sr"
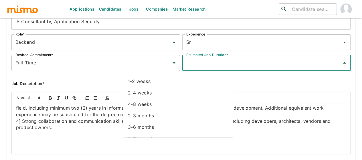
click at [185, 63] on input "Estimated Job Duration*" at bounding box center [262, 62] width 155 height 11
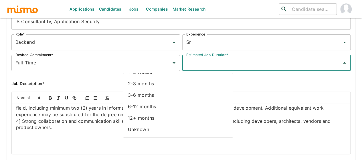
click at [142, 128] on li "Unknown" at bounding box center [178, 129] width 110 height 11
type input "Unknown"
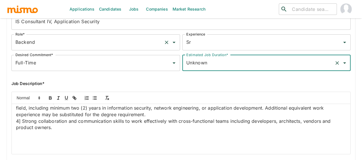
click at [22, 47] on input "Backend" at bounding box center [87, 42] width 147 height 11
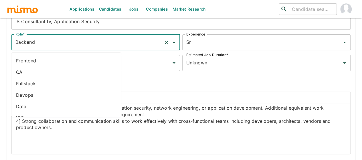
scroll to position [21, 0]
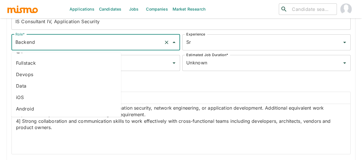
click at [24, 77] on li "Devops" at bounding box center [66, 74] width 110 height 11
type input "Devops"
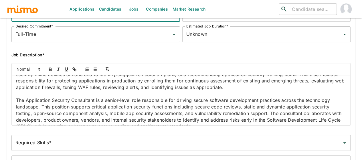
scroll to position [0, 0]
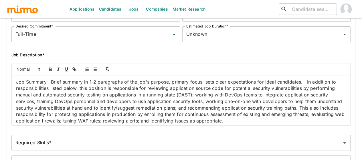
click at [57, 83] on p "Job Summary Brief summary in 1-2 paragraphs of the job's purpose, primary focus…" at bounding box center [181, 101] width 330 height 45
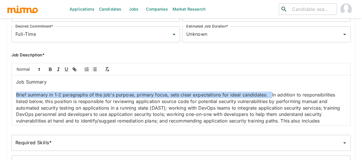
drag, startPoint x: 64, startPoint y: 104, endPoint x: 5, endPoint y: 99, distance: 59.1
click at [5, 99] on div "Job Outside URL IS Consultant IV, Application Security Job Outside URL Job Titl…" at bounding box center [178, 67] width 353 height 225
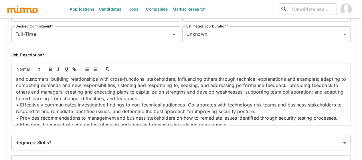
scroll to position [200, 0]
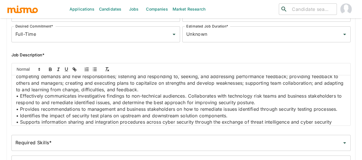
click at [56, 60] on p at bounding box center [181, 14] width 330 height 91
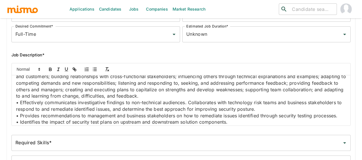
drag, startPoint x: 70, startPoint y: 117, endPoint x: 16, endPoint y: 118, distance: 54.3
click at [16, 67] on p "Essential Responsibilities List primary and specific job duties performed daily…" at bounding box center [181, 50] width 330 height 33
click at [49, 71] on icon "button" at bounding box center [50, 69] width 2 height 1
click at [72, 67] on p "Essential Responsibilities List primary and specific job duties performed daily…" at bounding box center [181, 50] width 330 height 33
click at [75, 67] on p "Essential Responsibilities List primary and specific job duties performed daily…" at bounding box center [181, 50] width 330 height 33
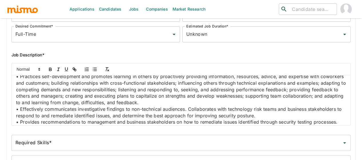
scroll to position [229, 0]
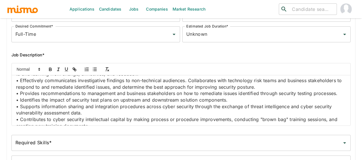
drag, startPoint x: 188, startPoint y: 97, endPoint x: 16, endPoint y: 96, distance: 171.9
click at [16, 45] on p "List primary and specific job duties performed daily in order of importance. • …" at bounding box center [181, 28] width 330 height 33
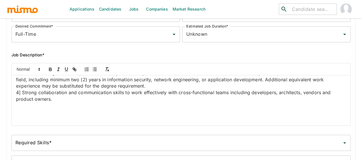
scroll to position [543, 0]
click at [83, 57] on p "• Drive vendor application security assessments, including reviewing third-part…" at bounding box center [181, 37] width 330 height 39
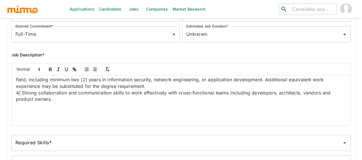
drag, startPoint x: 113, startPoint y: 121, endPoint x: 16, endPoint y: 95, distance: 100.7
click at [16, 57] on p "Job Qualifications List of minimum education and minimum years of experience, l…" at bounding box center [181, 44] width 330 height 26
drag, startPoint x: 69, startPoint y: 96, endPoint x: 12, endPoint y: 95, distance: 57.5
click at [12, 95] on div "Job Summary In addition to responsibilities listed below, this position is resp…" at bounding box center [181, 100] width 338 height 50
click at [49, 68] on button "button" at bounding box center [50, 69] width 8 height 7
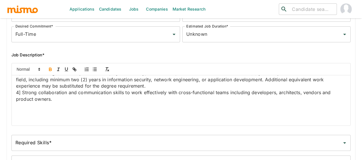
click at [63, 50] on strong "Minimum Qualifications" at bounding box center [42, 47] width 53 height 6
click at [72, 57] on p "Minimum Qualifications 1] Minimum three (3) years of hands-on experience in sof…" at bounding box center [181, 50] width 330 height 13
click at [76, 57] on p "Minimum Qualifications 1] Minimum three (3) years of hands-on experience in sof…" at bounding box center [181, 50] width 330 height 13
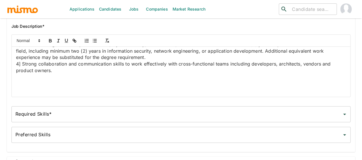
scroll to position [763, 0]
click at [24, 83] on p at bounding box center [181, 83] width 330 height 7
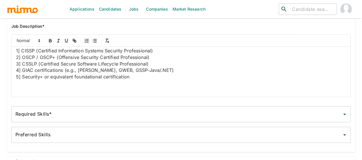
scroll to position [756, 0]
drag, startPoint x: 80, startPoint y: 91, endPoint x: 21, endPoint y: 92, distance: 58.4
click at [48, 43] on icon "button" at bounding box center [50, 40] width 5 height 5
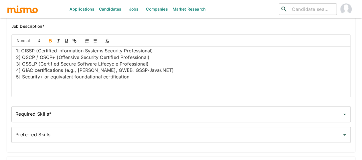
drag, startPoint x: 190, startPoint y: 82, endPoint x: 75, endPoint y: 66, distance: 116.2
click at [75, 66] on div "Job Summary In addition to responsibilities listed below, this position is resp…" at bounding box center [181, 72] width 338 height 50
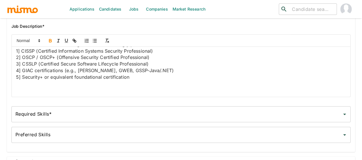
click at [31, 115] on div "Required Skills* Required Skills*" at bounding box center [180, 114] width 339 height 16
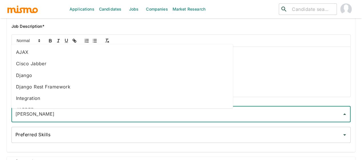
type input "JAV"
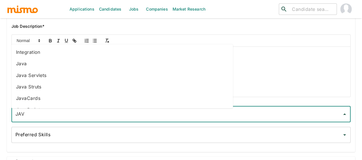
click at [20, 64] on li "Java" at bounding box center [121, 63] width 221 height 11
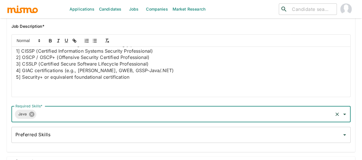
click at [31, 115] on icon at bounding box center [31, 114] width 5 height 5
click at [22, 116] on input "Required Skills*" at bounding box center [176, 114] width 325 height 11
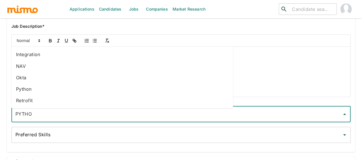
type input "PYTHON"
click at [26, 91] on li "Python" at bounding box center [121, 88] width 221 height 11
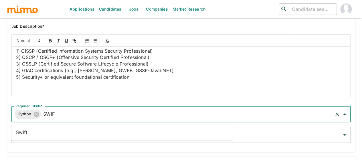
type input "SWIFT"
click at [39, 131] on li "Swift" at bounding box center [121, 131] width 221 height 11
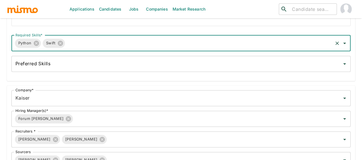
scroll to position [188, 0]
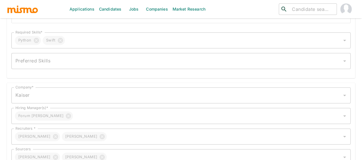
scroll to position [177, 0]
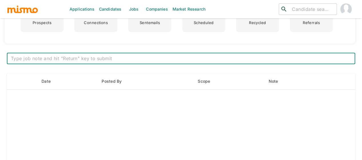
scroll to position [200, 0]
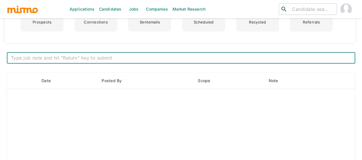
click at [88, 57] on textarea at bounding box center [181, 58] width 340 height 7
paste textarea "***Position History*** Position created on September 26th Assigned to: Mai , Pa…"
type textarea "***Position History*** Position created on September 26th Assigned to: Mai , Pa…"
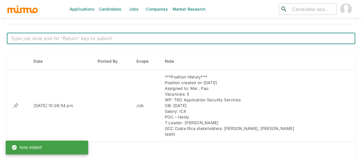
scroll to position [229, 0]
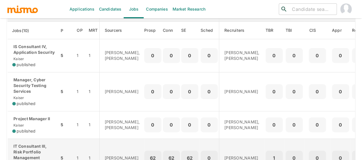
scroll to position [57, 0]
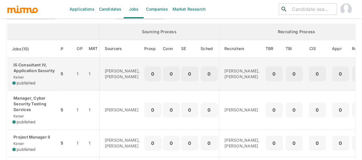
click at [25, 80] on div "IS Consultant IV, Application Security [PERSON_NAME] published" at bounding box center [33, 74] width 42 height 24
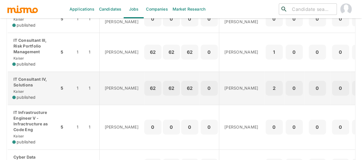
scroll to position [181, 0]
click at [29, 88] on p "IT Consultant IV, Solutions" at bounding box center [33, 81] width 42 height 11
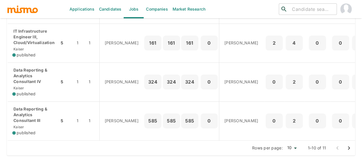
scroll to position [353, 0]
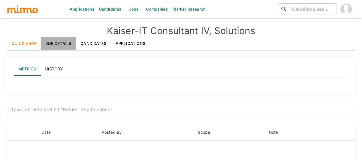
click at [64, 41] on link "Job Details" at bounding box center [58, 44] width 35 height 14
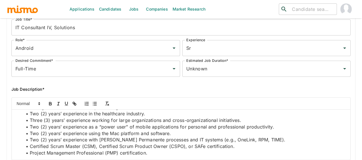
scroll to position [57, 0]
